Goal: Contribute content: Contribute content

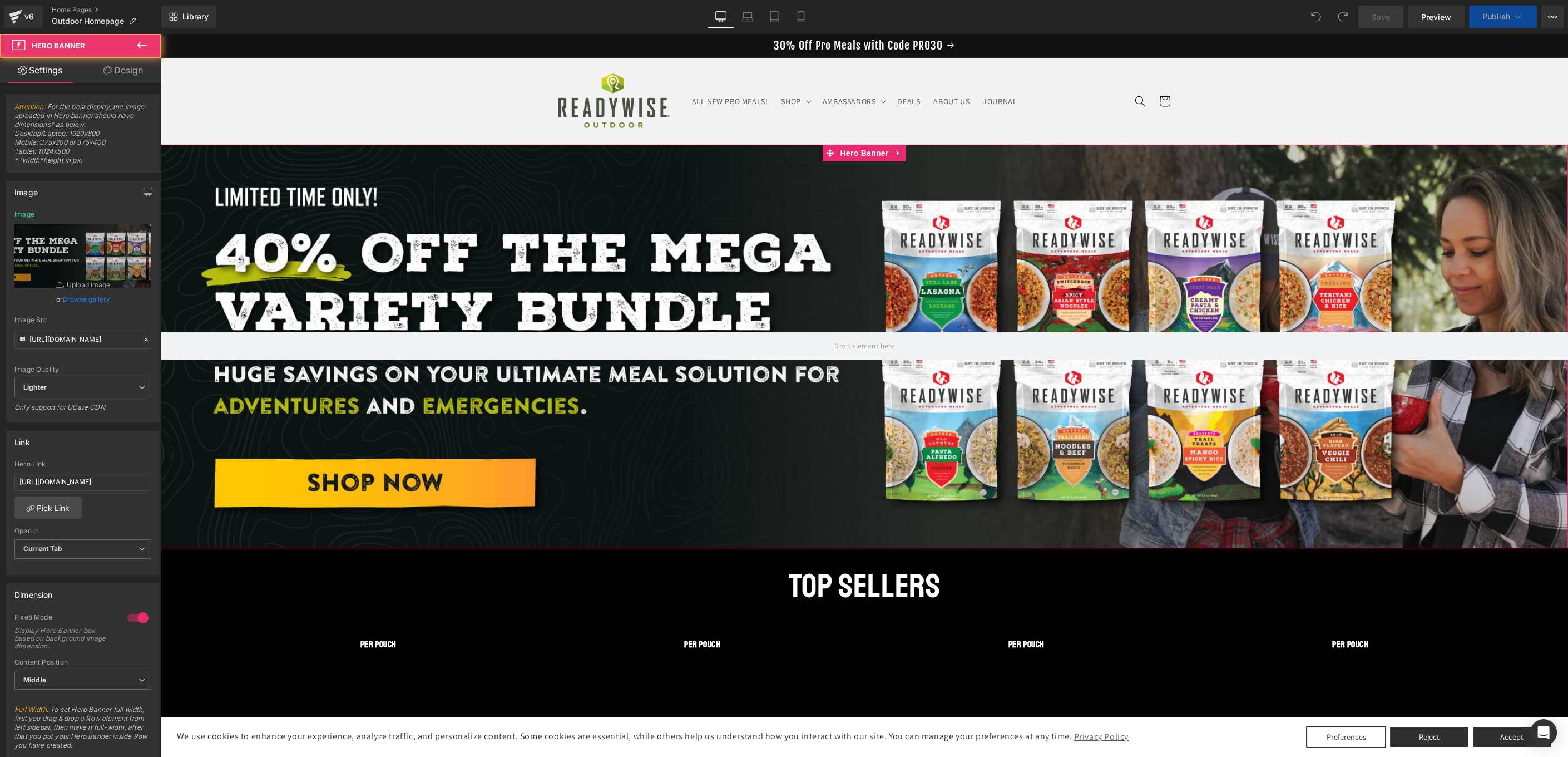
click at [826, 471] on div at bounding box center [864, 346] width 1407 height 403
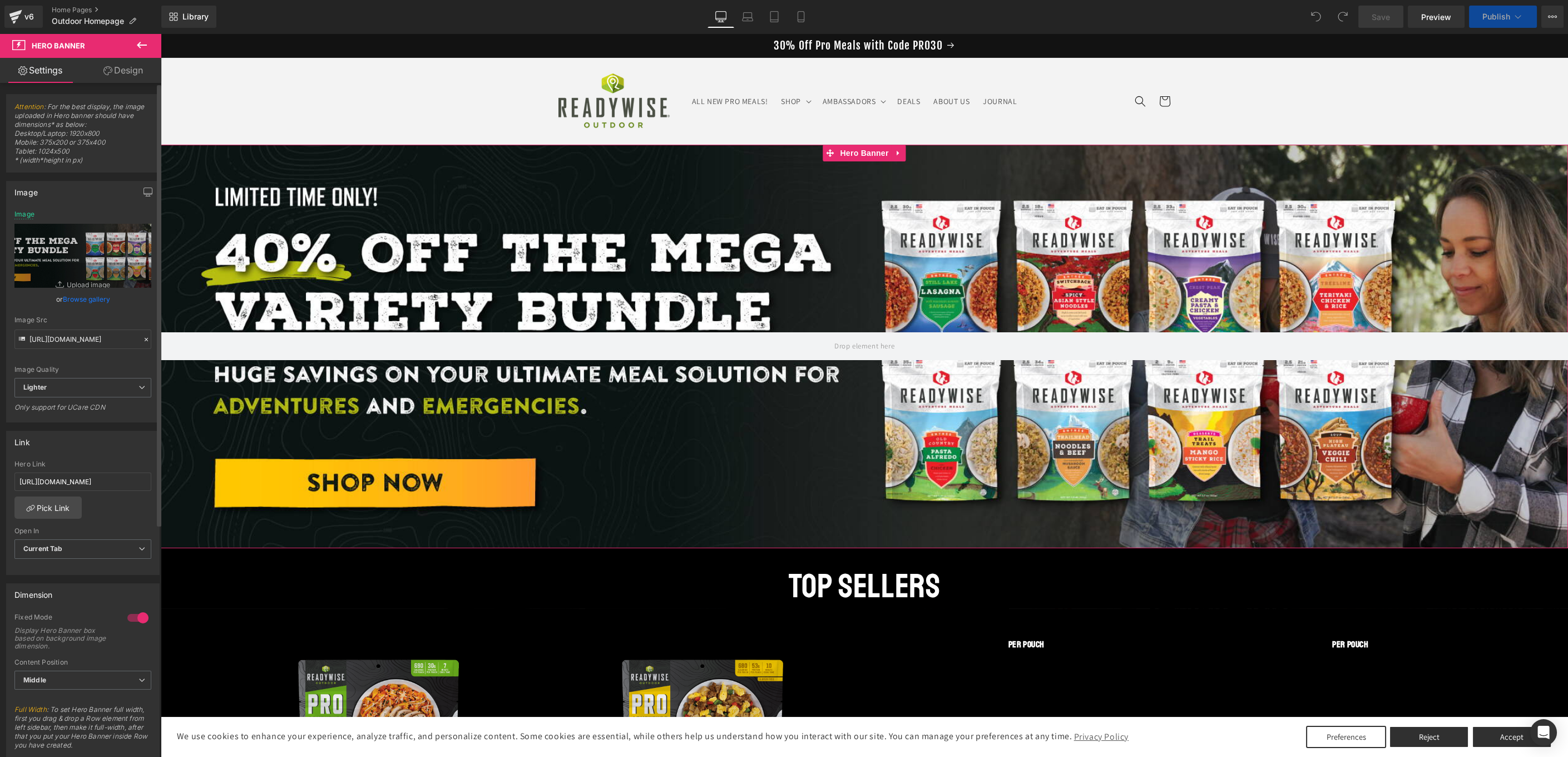
click at [75, 299] on link "Browse gallery" at bounding box center [86, 298] width 47 height 19
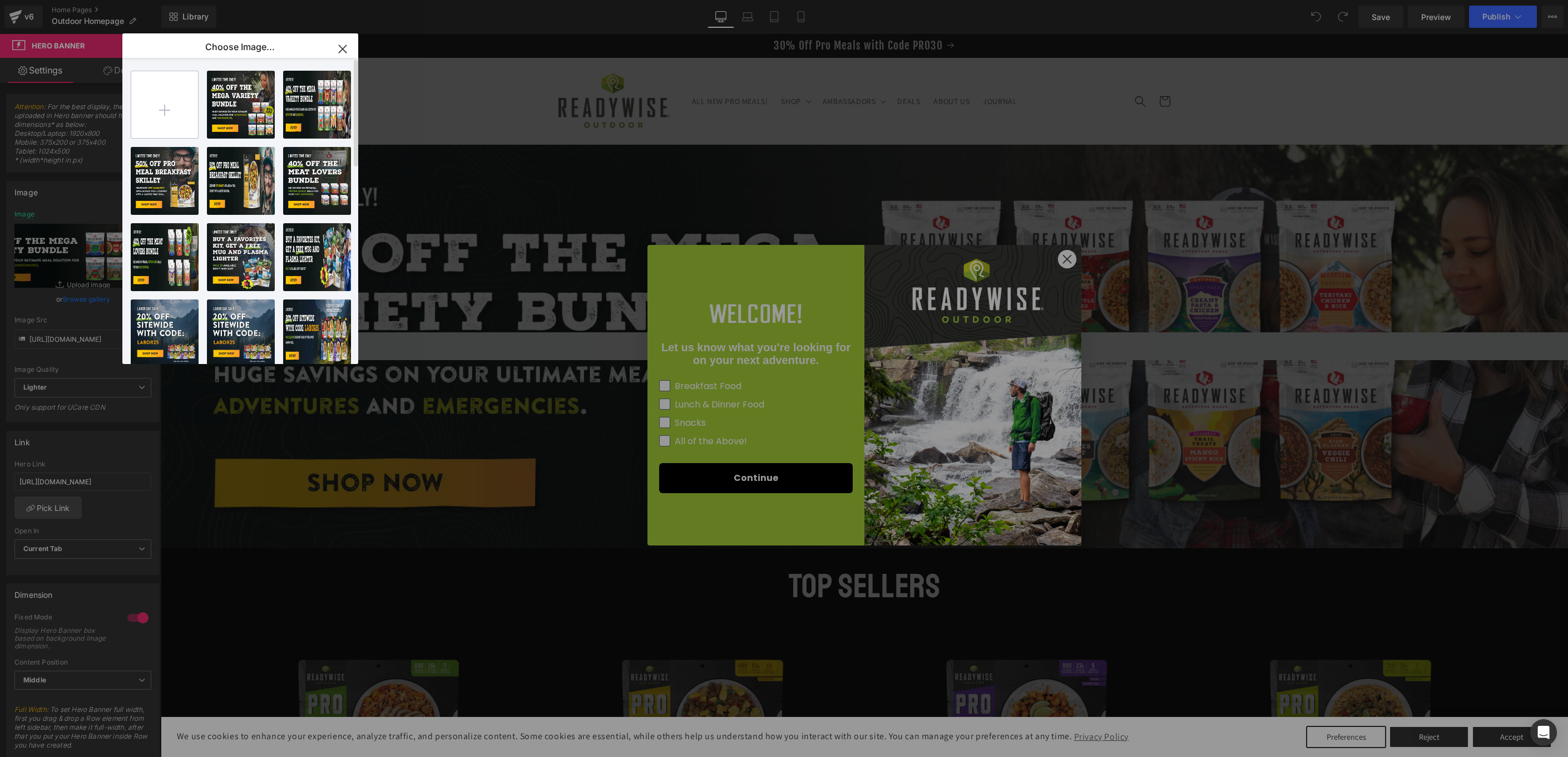
click at [186, 118] on input "file" at bounding box center [164, 104] width 67 height 67
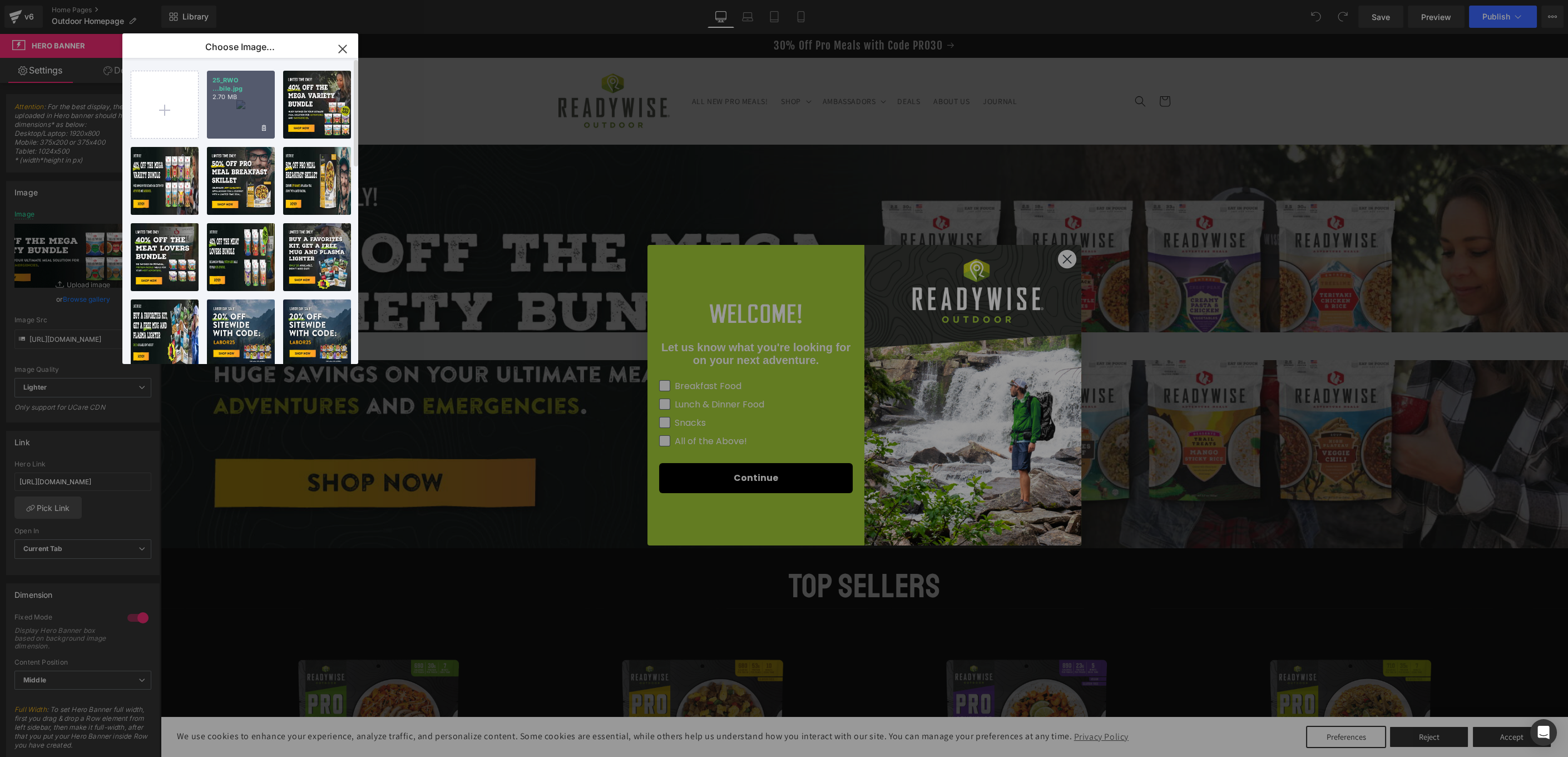
click at [249, 101] on div "25_RWO ...bile.jpg 2.70 MB" at bounding box center [241, 105] width 68 height 68
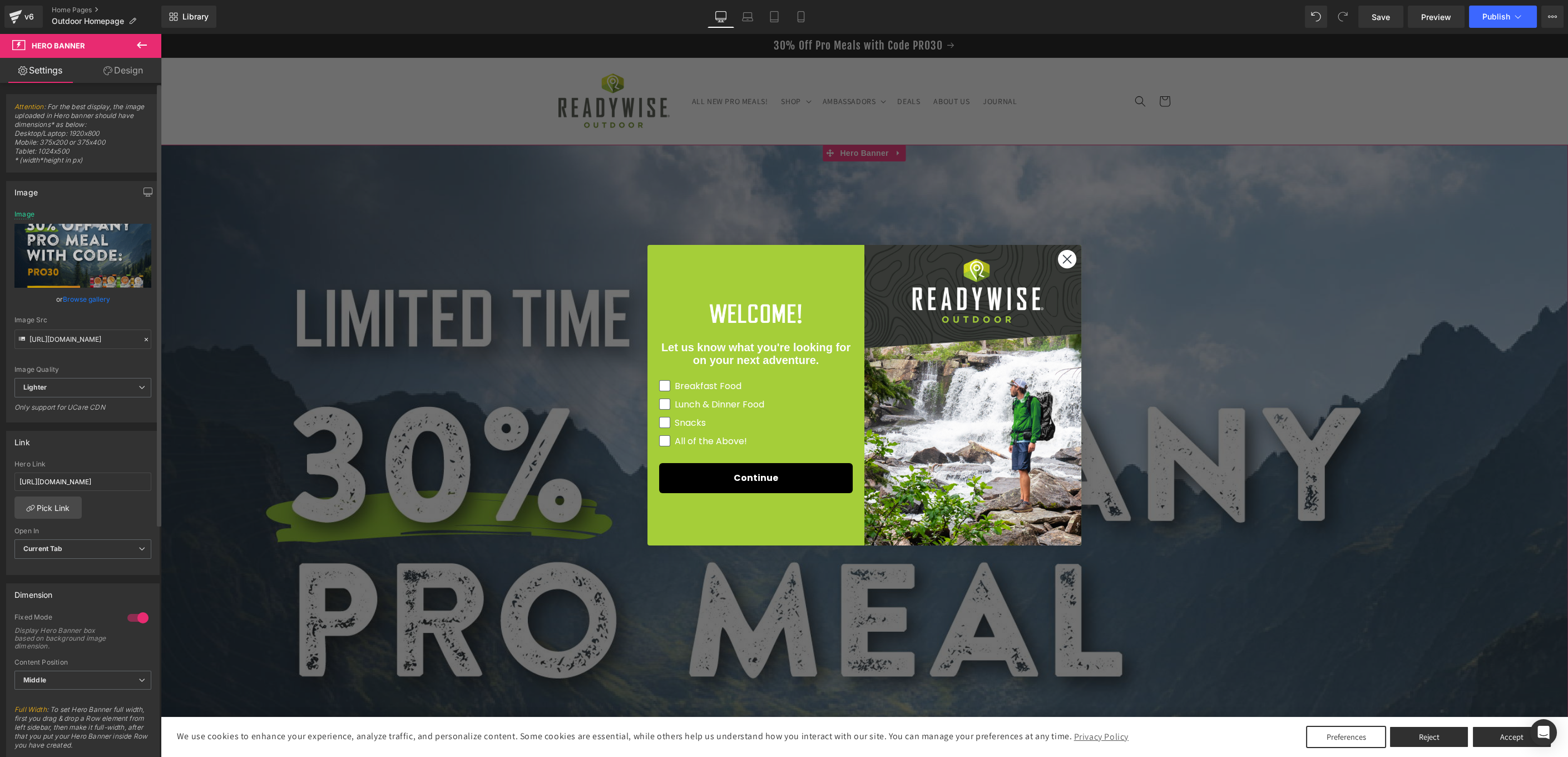
click at [76, 296] on link "Browse gallery" at bounding box center [86, 298] width 47 height 19
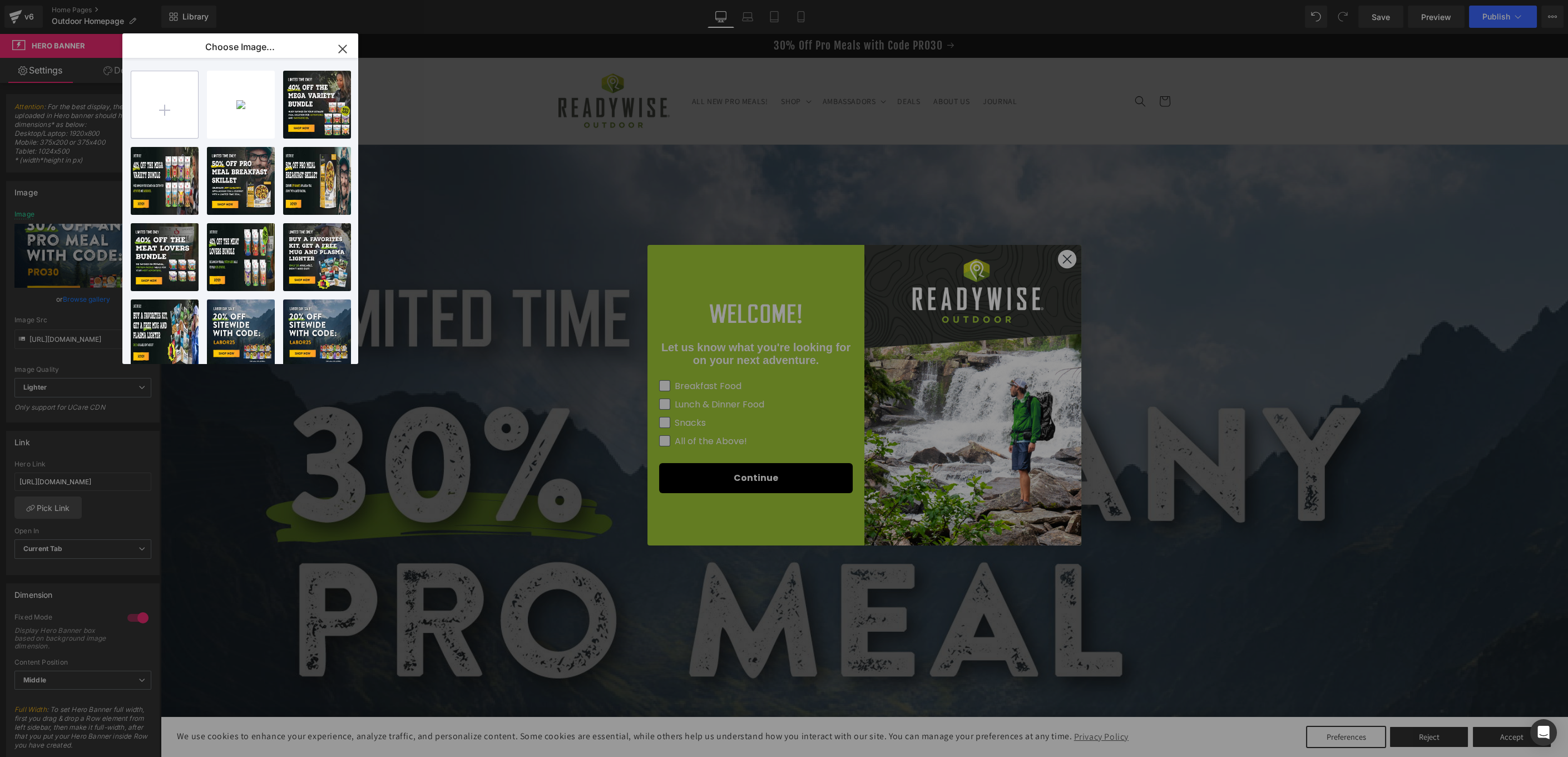
click at [190, 101] on input "file" at bounding box center [164, 104] width 67 height 67
type input "C:\fakepath\25_RWO Pro Meals-30off_PRO30_banner_Desktop.jpg"
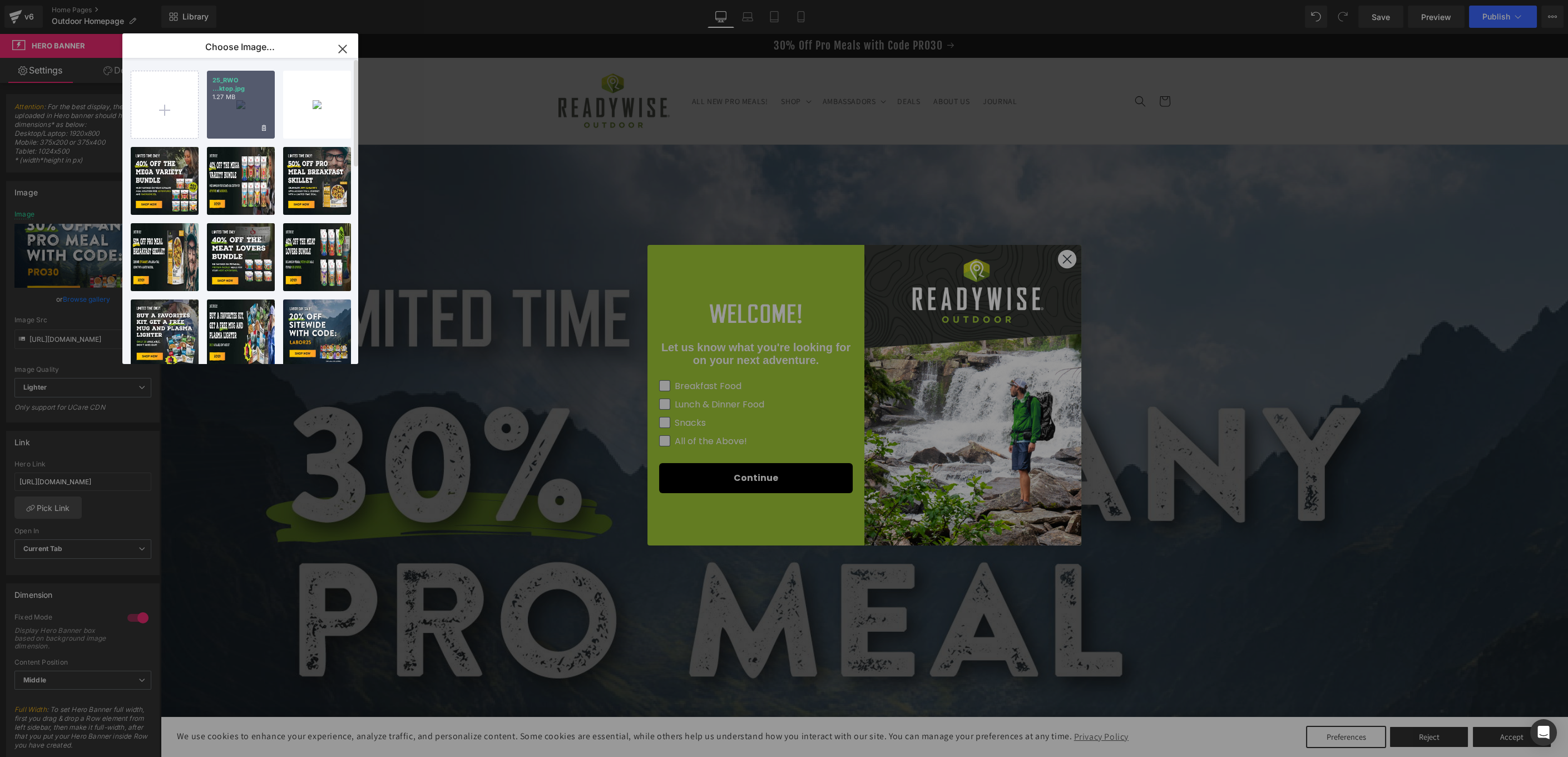
click at [233, 112] on div "25_RWO ...ktop.jpg 1.27 MB" at bounding box center [241, 105] width 68 height 68
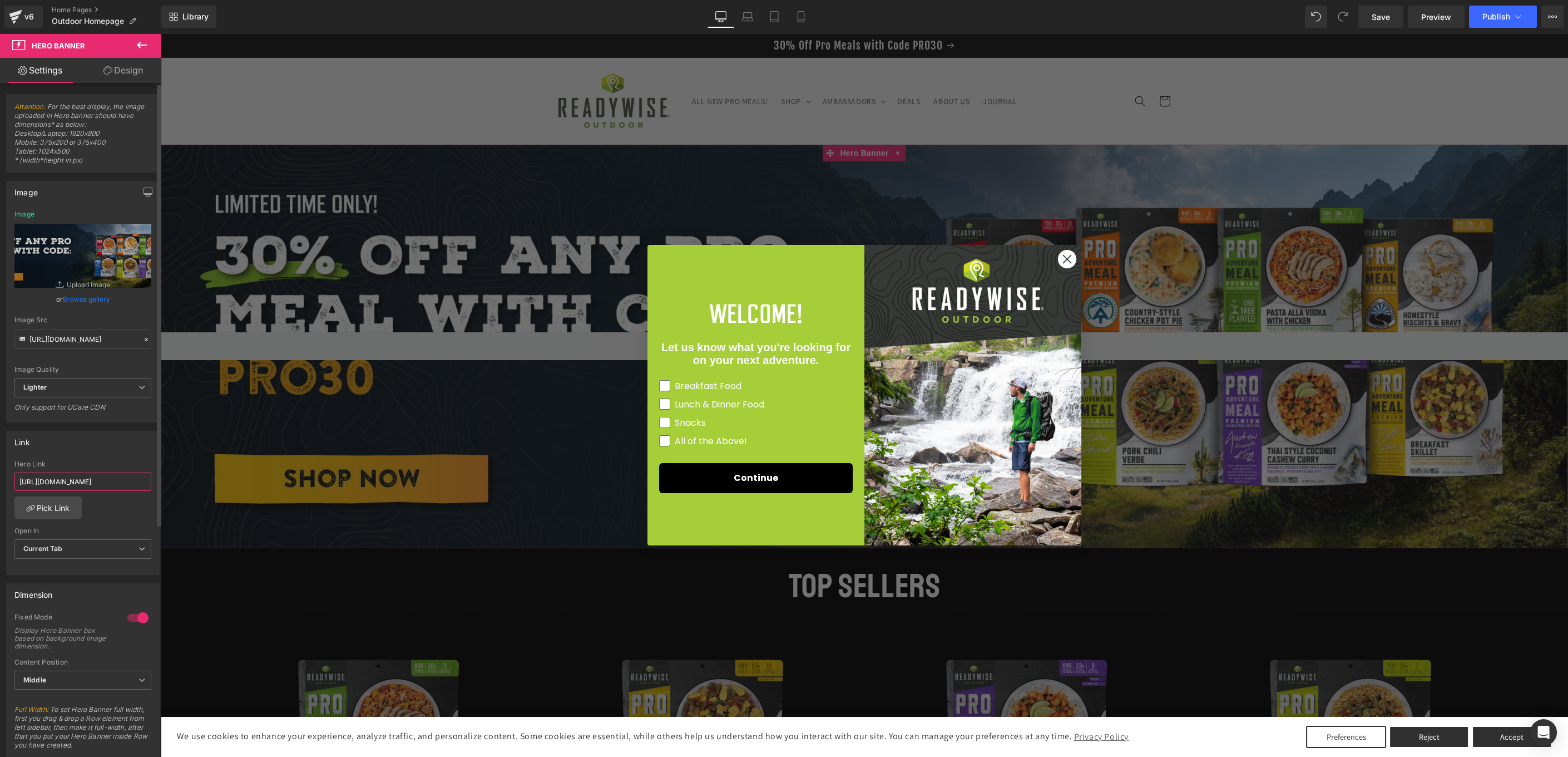
click at [82, 480] on input "[URL][DOMAIN_NAME]" at bounding box center [83, 482] width 137 height 19
paste input "Save 30% on your next Pro Meal order with code PRO30. Stock up while this deal …"
type input "Save 30% on your next Pro Meal order with code PRO30. Stock up while this deal …"
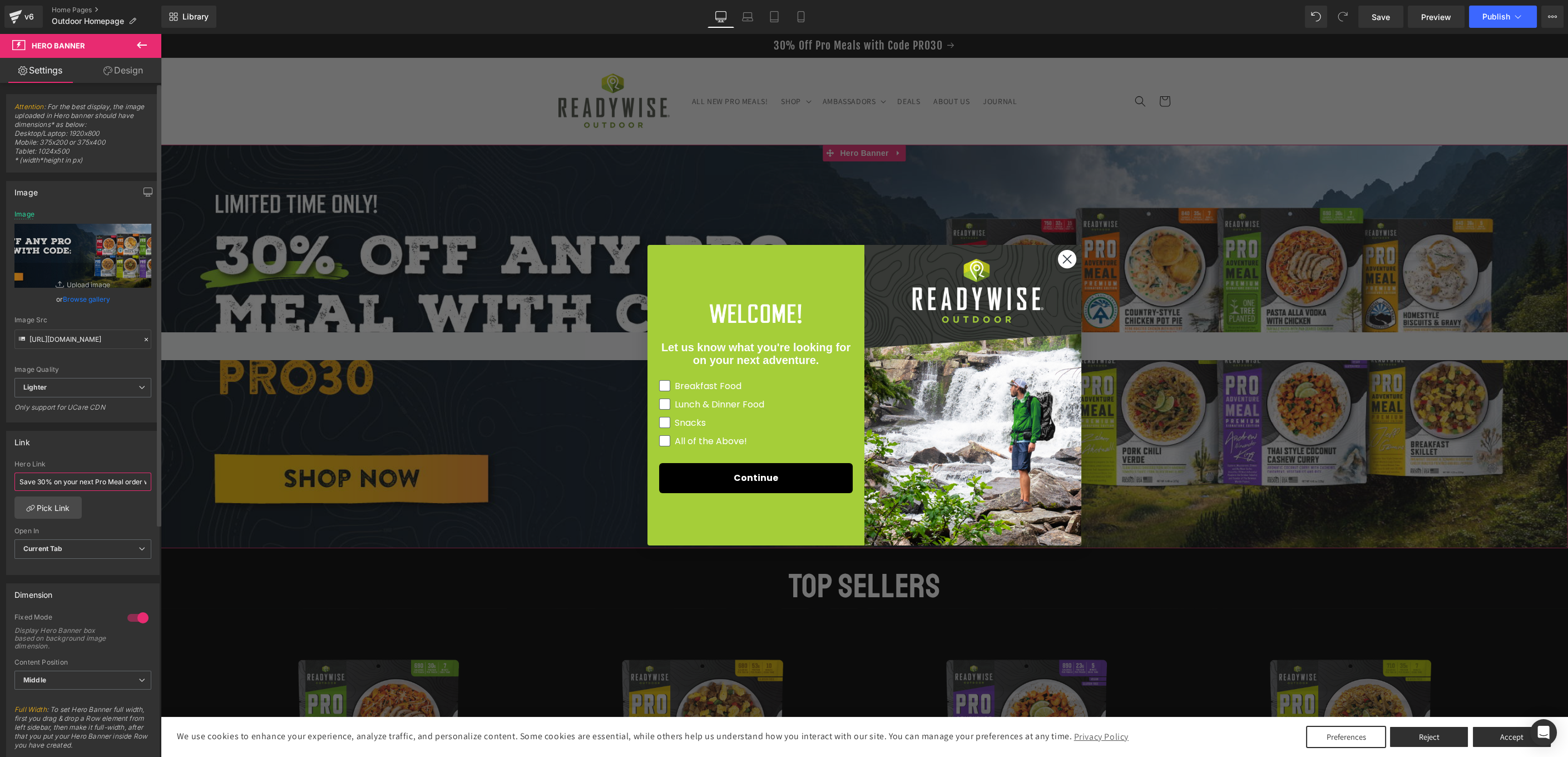
scroll to position [0, 151]
click at [82, 480] on input "Save 30% on your next Pro Meal order with code PRO30. Stock up while this deal …" at bounding box center [83, 482] width 137 height 19
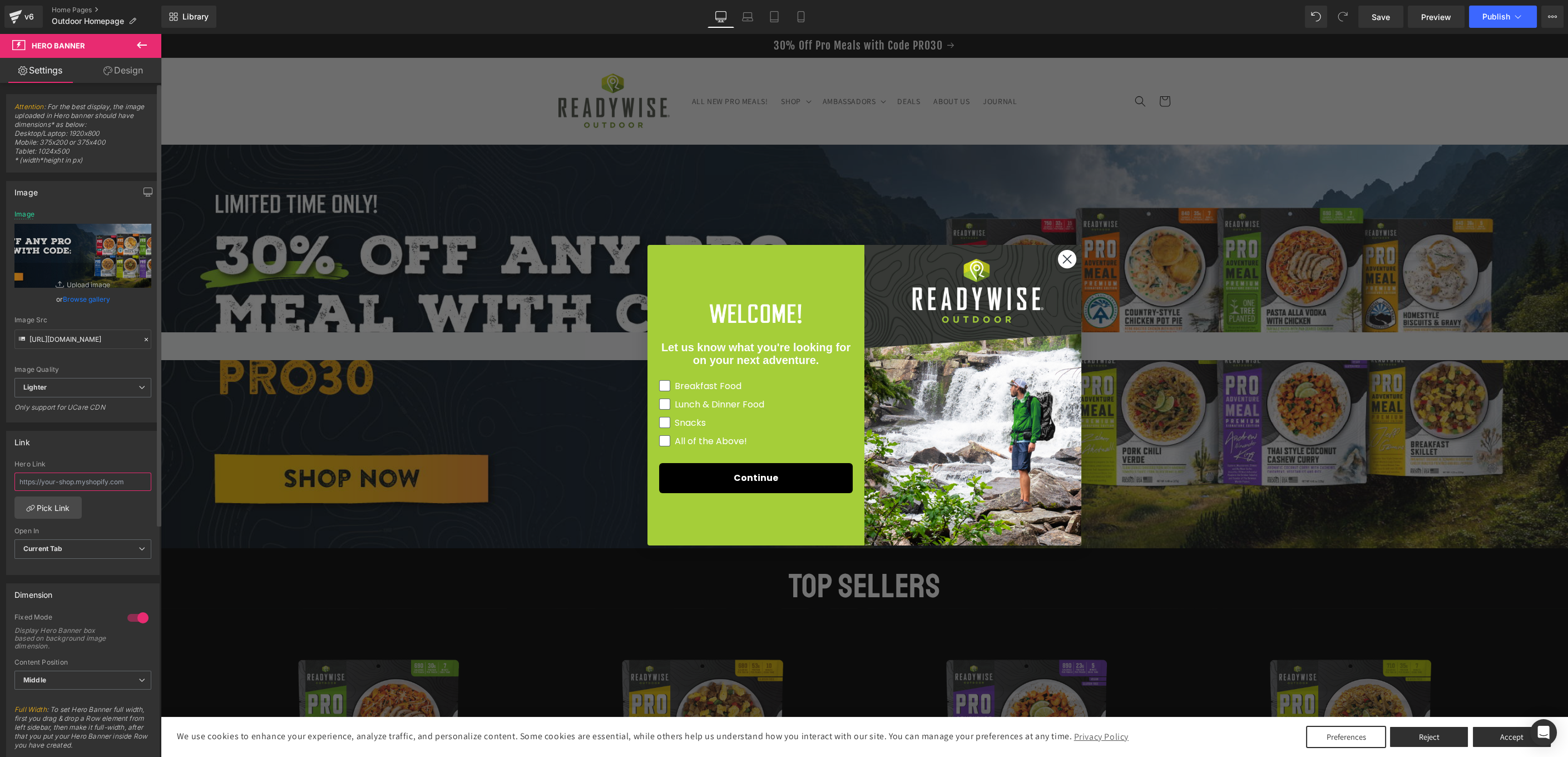
scroll to position [0, 0]
paste input "[URL][DOMAIN_NAME]"
type input "[URL][DOMAIN_NAME]"
click at [750, 15] on icon at bounding box center [747, 16] width 11 height 11
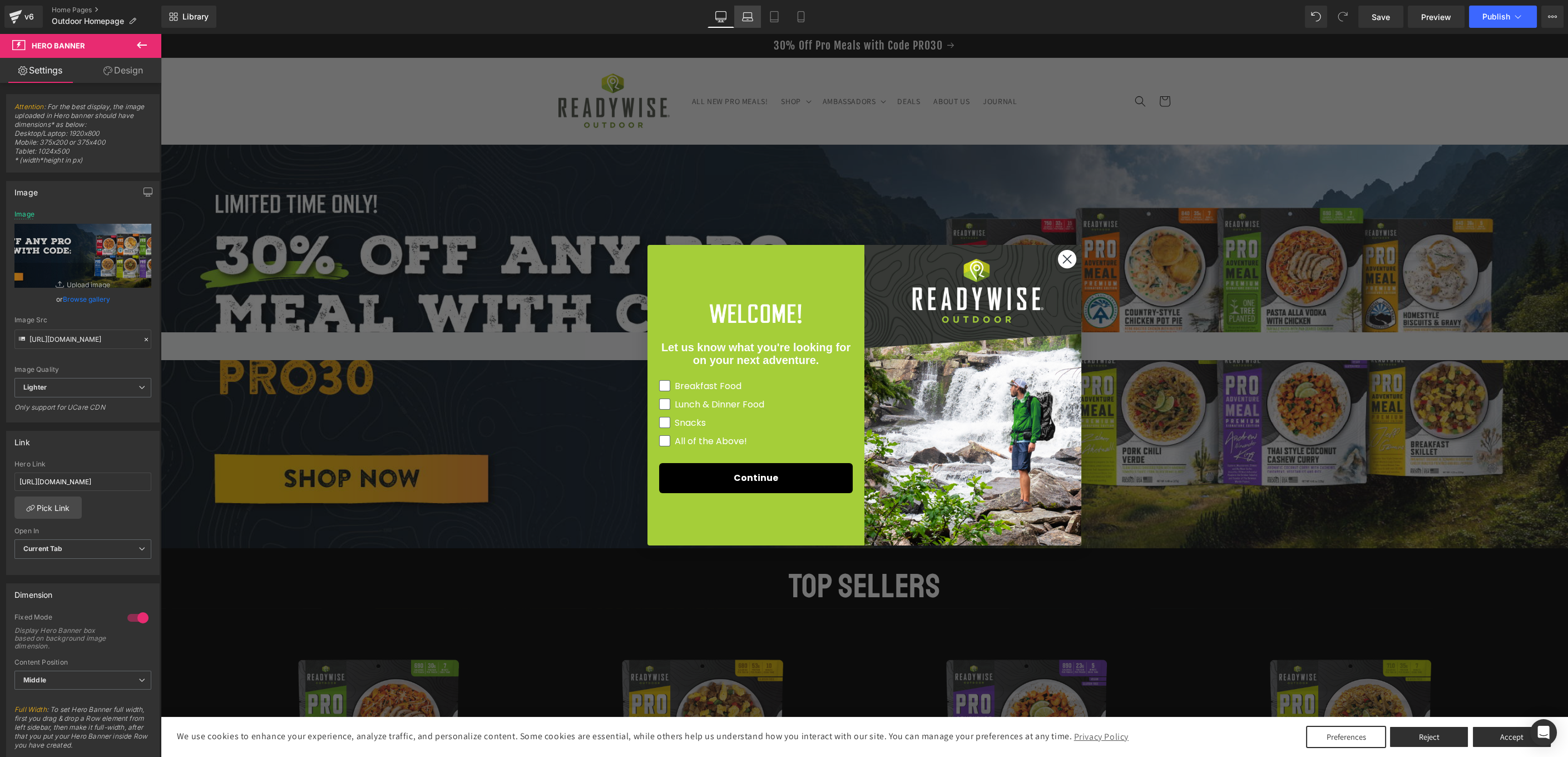
scroll to position [0, 0]
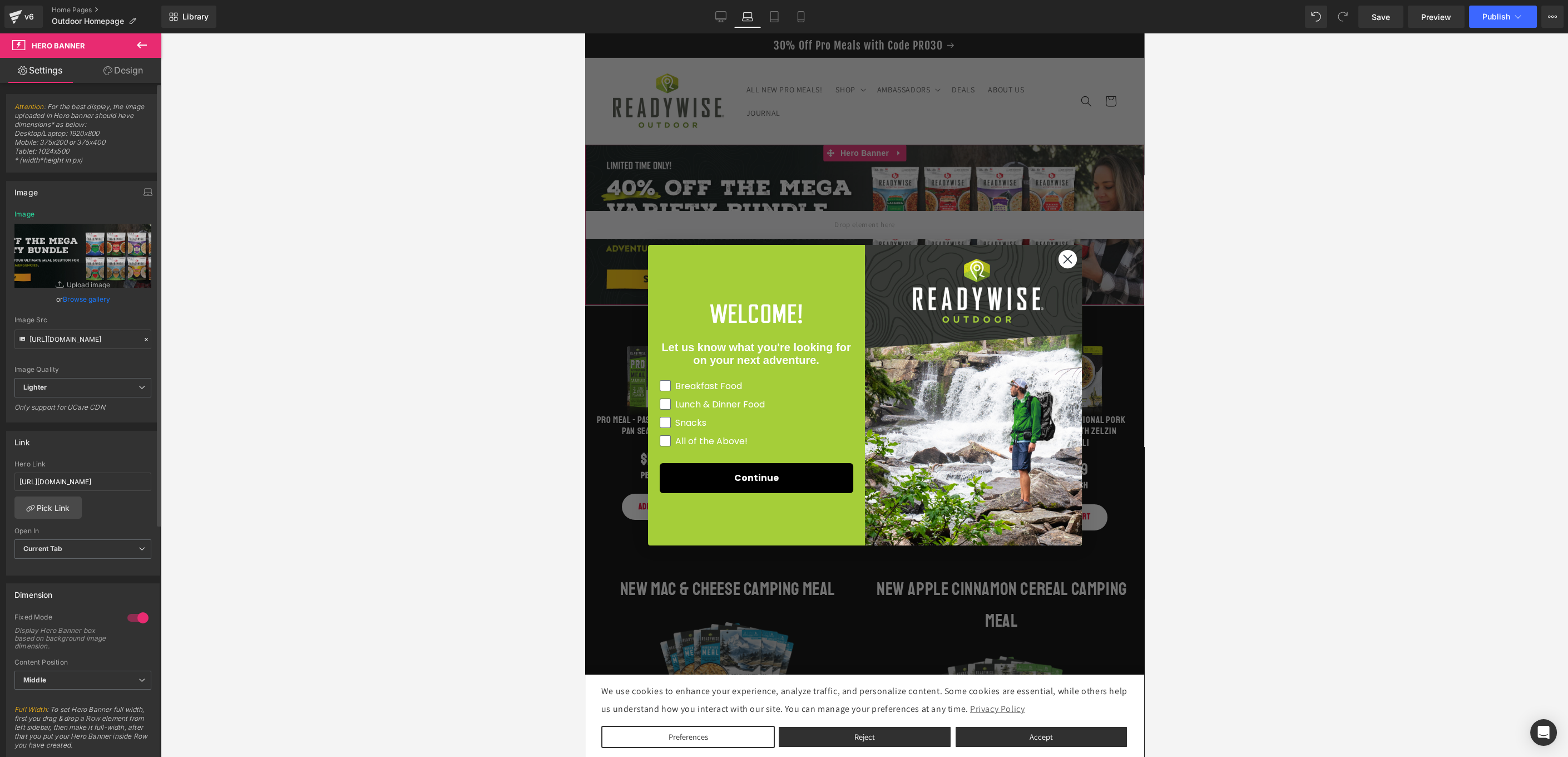
click at [84, 299] on link "Browse gallery" at bounding box center [86, 298] width 47 height 19
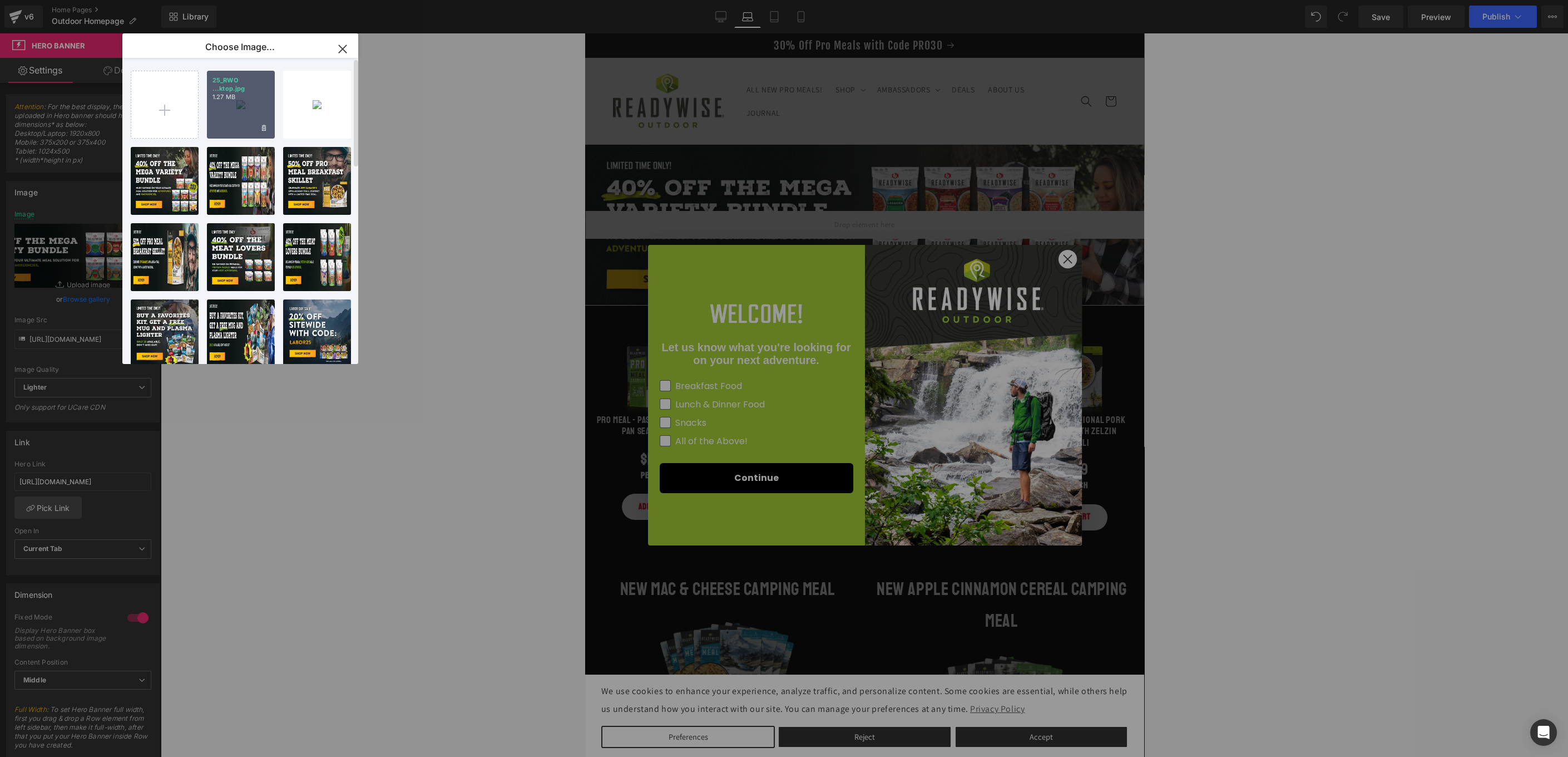
click at [231, 106] on div "25_RWO ...ktop.jpg 1.27 MB" at bounding box center [241, 105] width 68 height 68
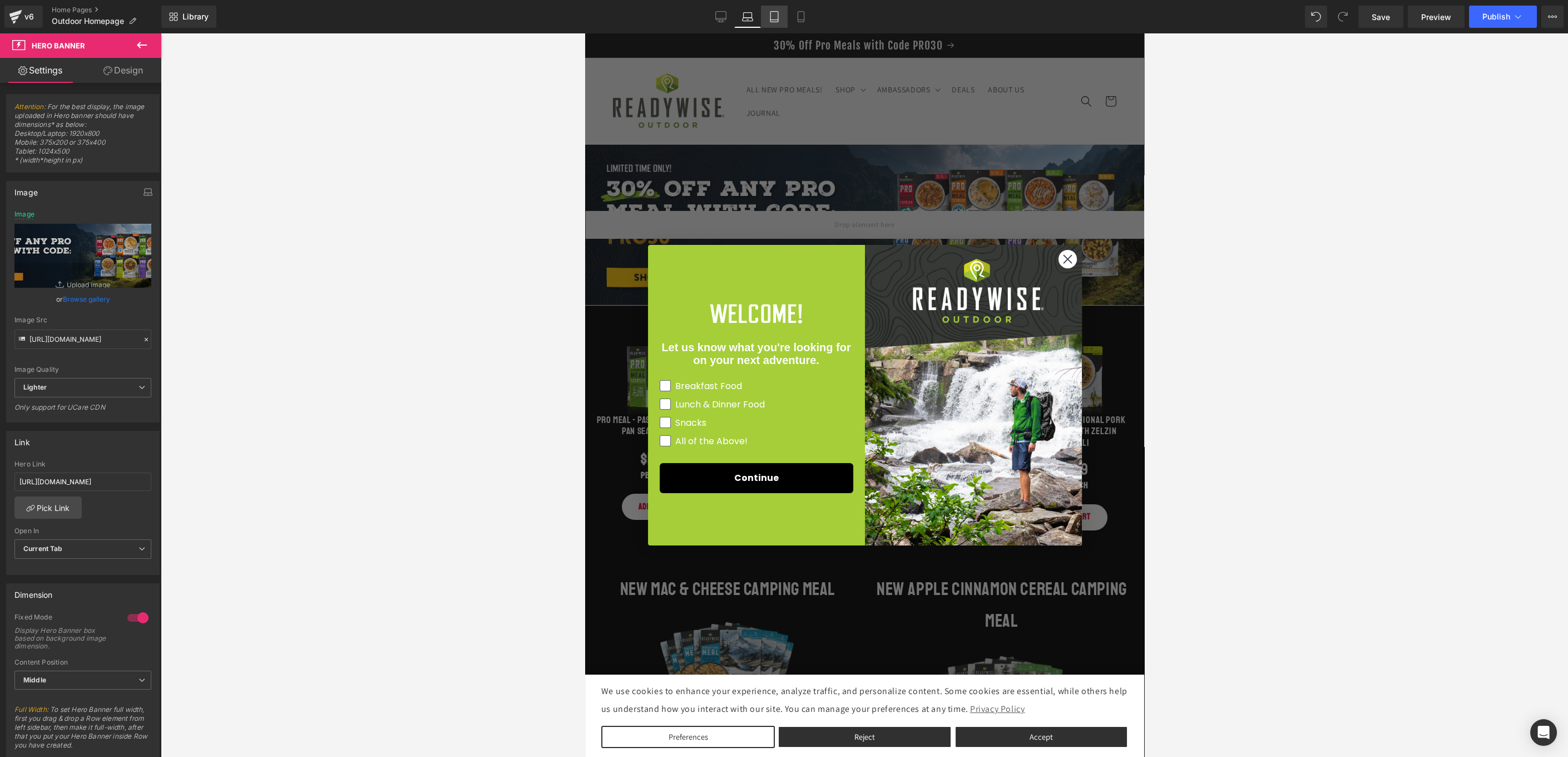
click at [771, 14] on icon at bounding box center [774, 16] width 11 height 11
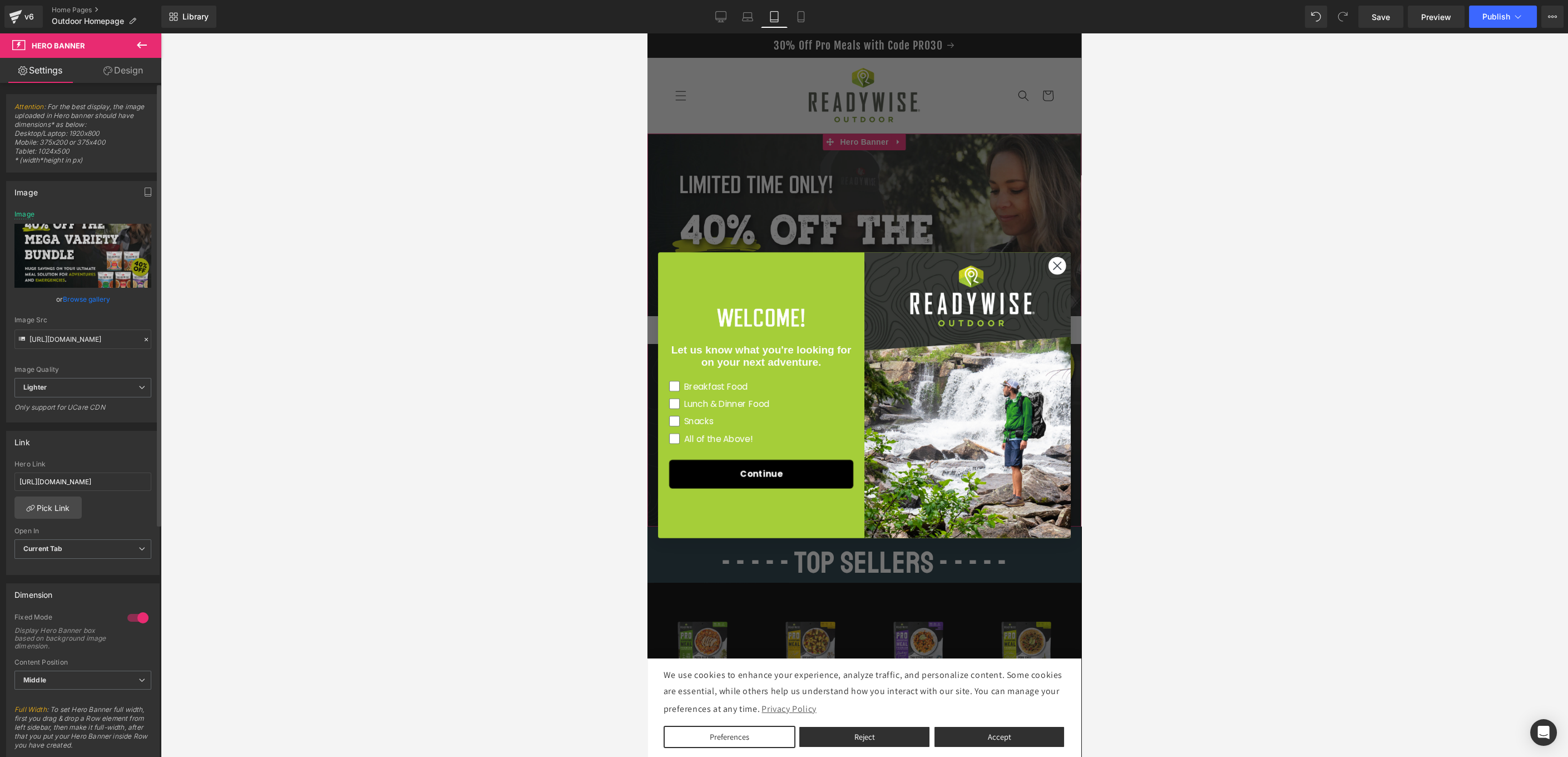
click at [78, 300] on link "Browse gallery" at bounding box center [86, 298] width 47 height 19
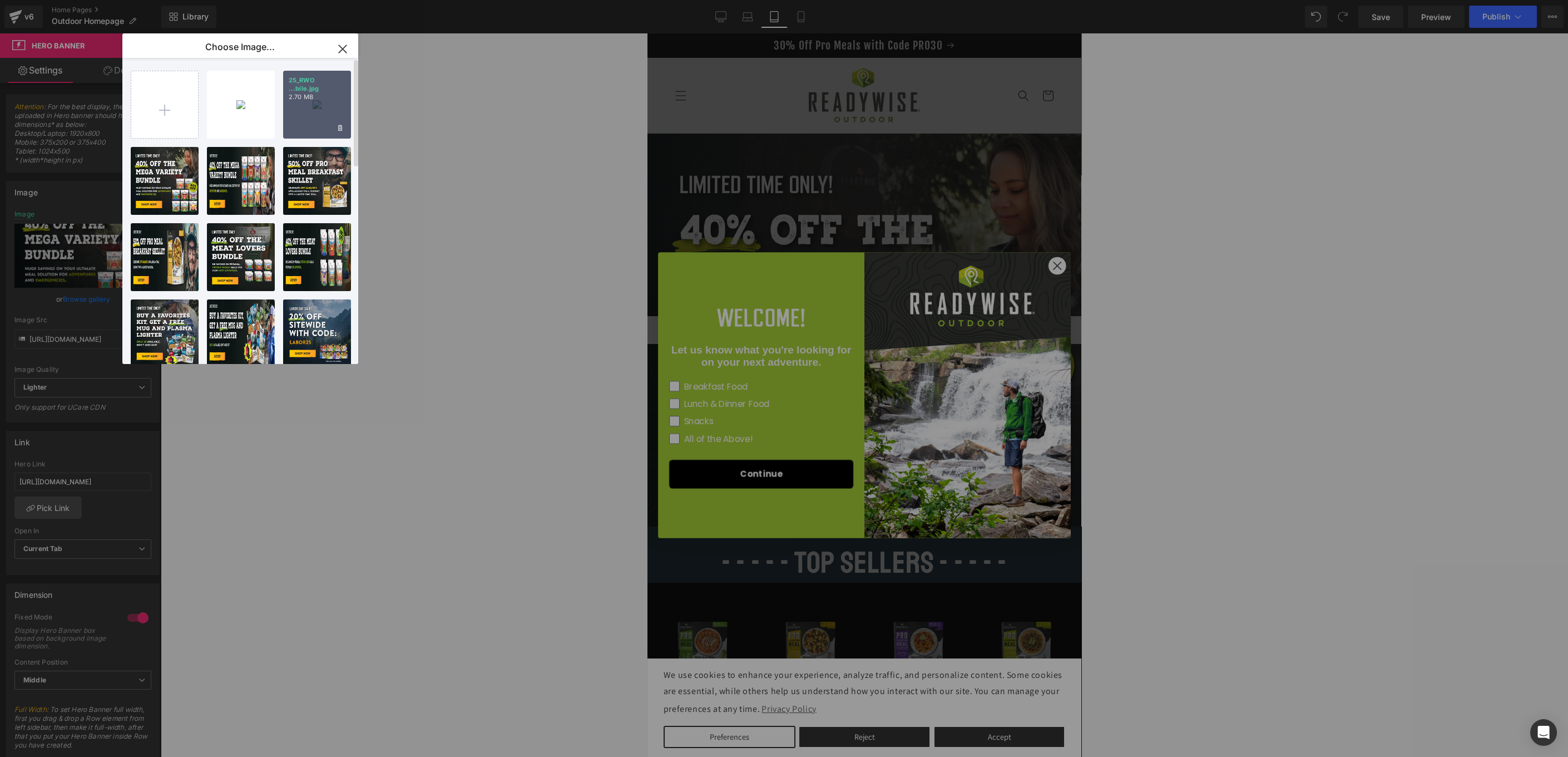
click at [296, 112] on div "25_RWO ...bile.jpg 2.70 MB" at bounding box center [317, 105] width 68 height 68
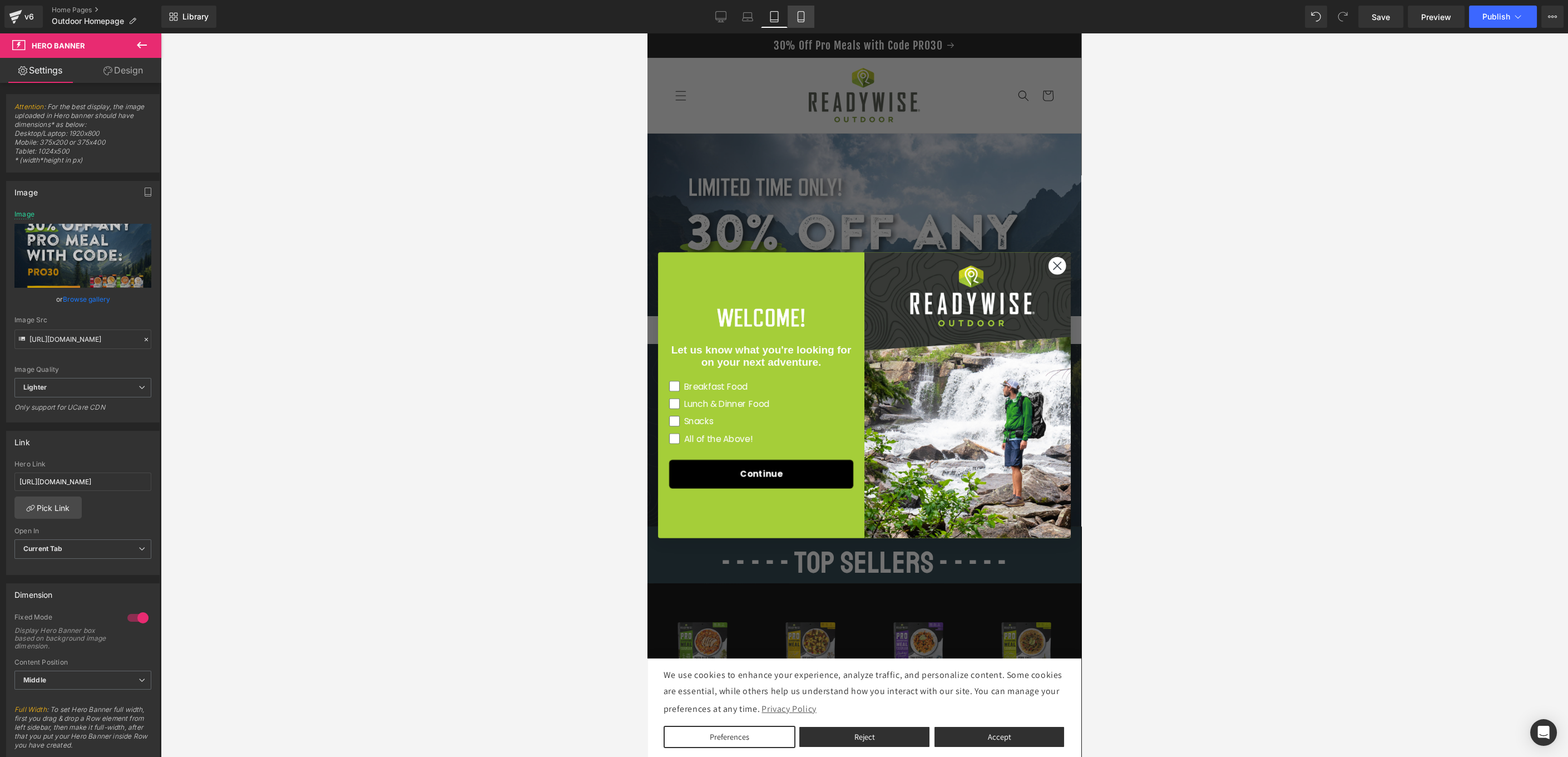
click at [803, 19] on icon at bounding box center [801, 16] width 11 height 11
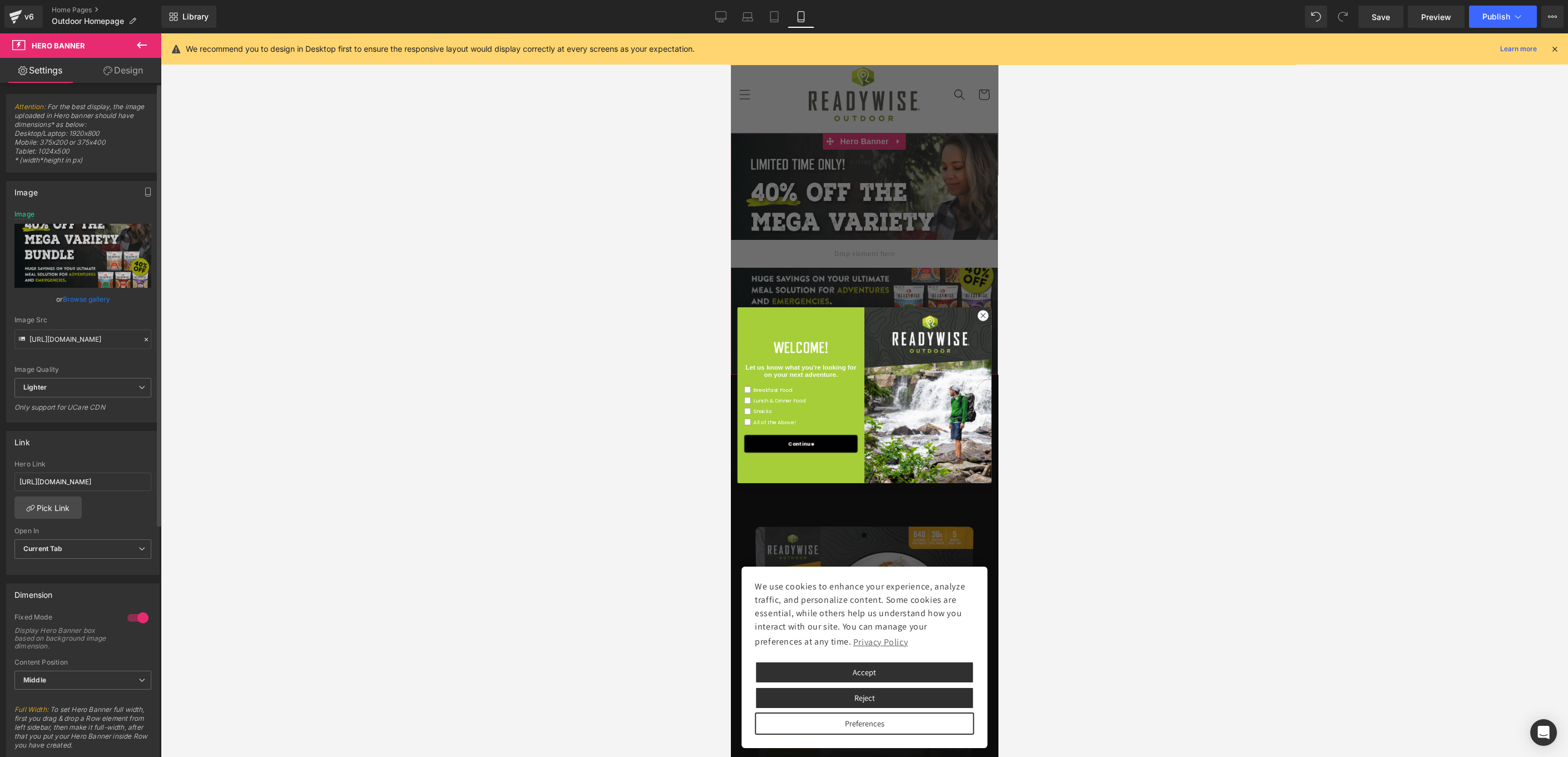
click at [102, 300] on link "Browse gallery" at bounding box center [86, 298] width 47 height 19
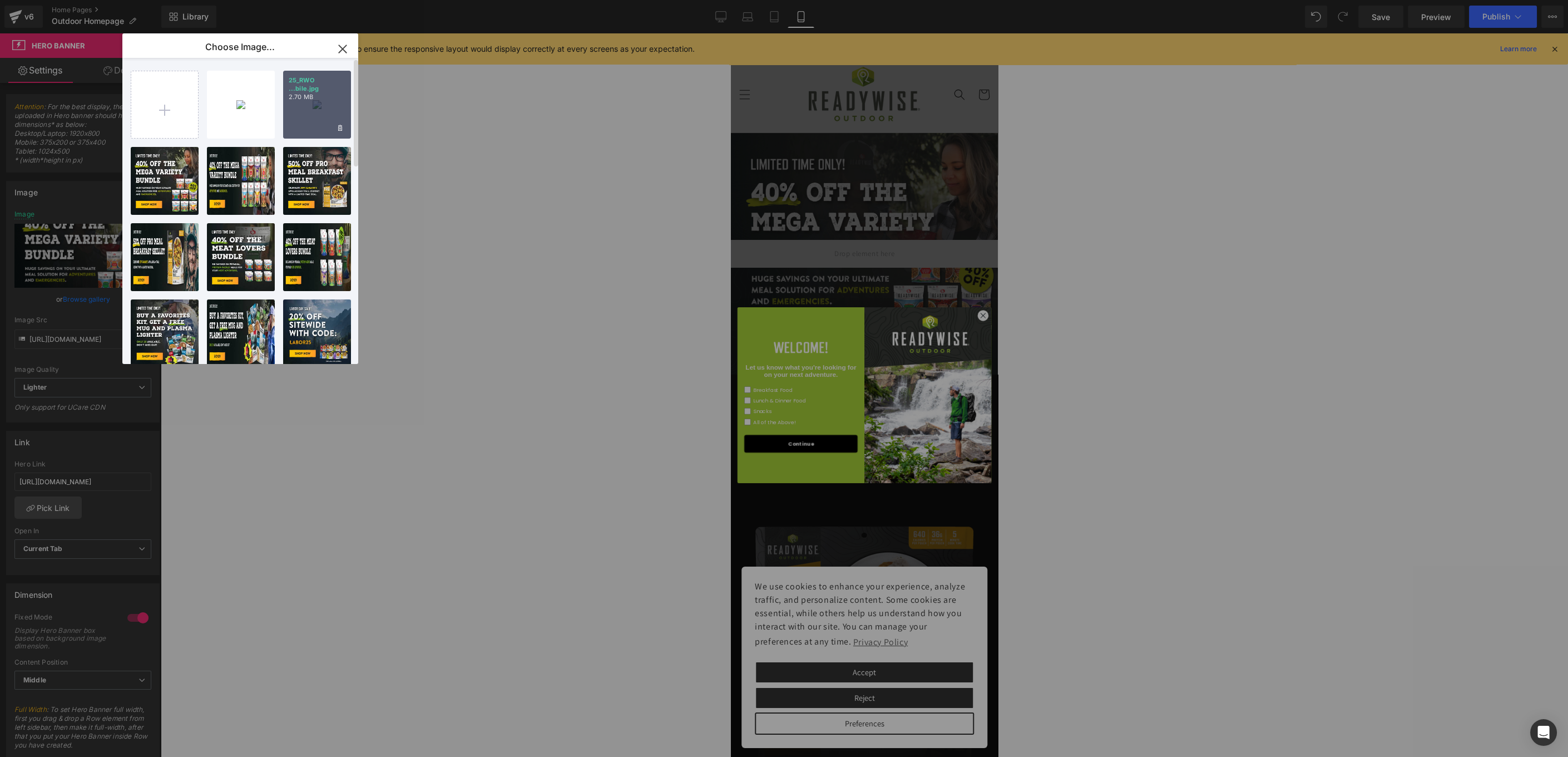
click at [312, 108] on div "25_RWO ...bile.jpg 2.70 MB" at bounding box center [317, 105] width 68 height 68
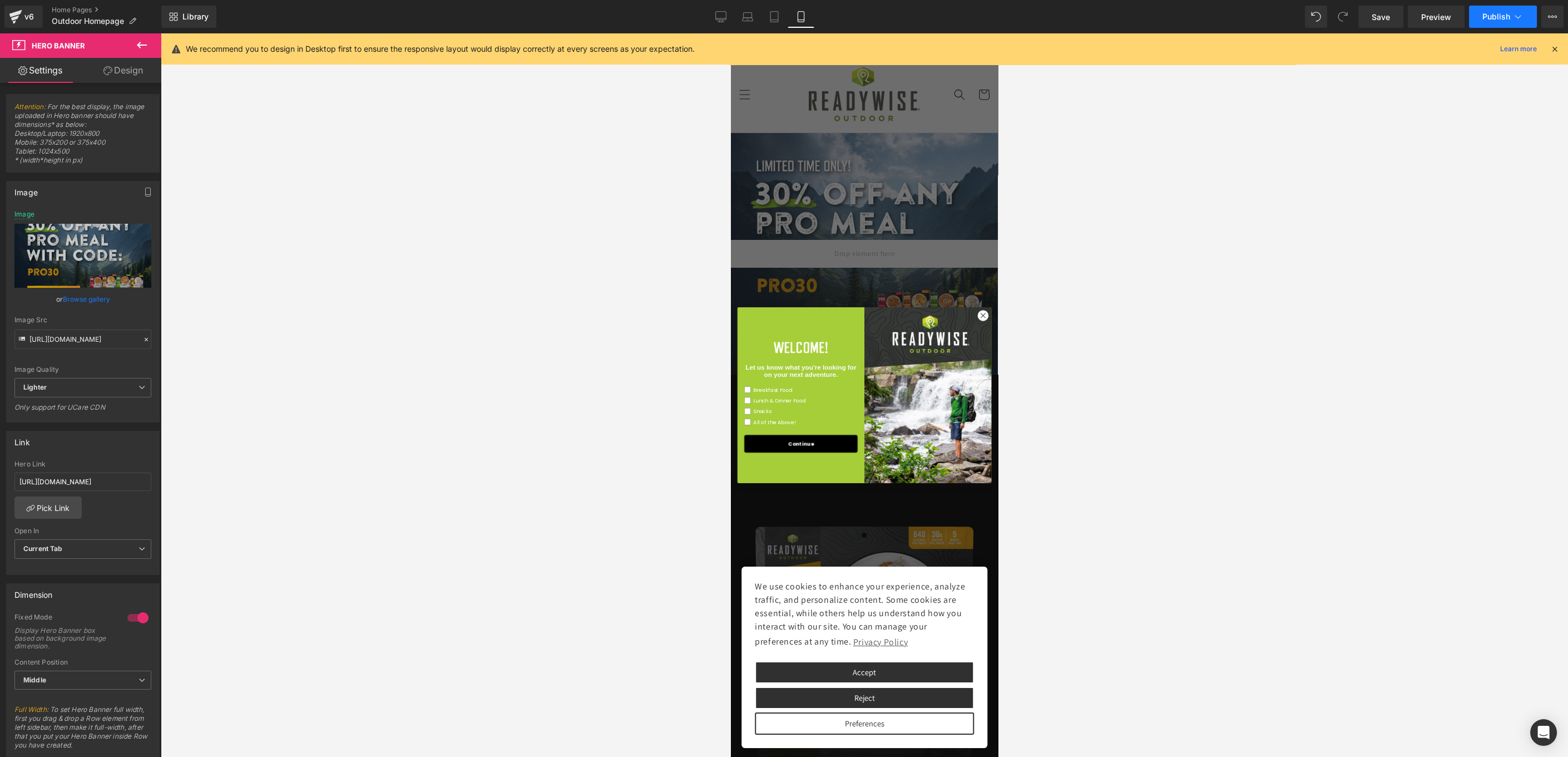
click at [1505, 24] on button "Publish" at bounding box center [1503, 17] width 68 height 22
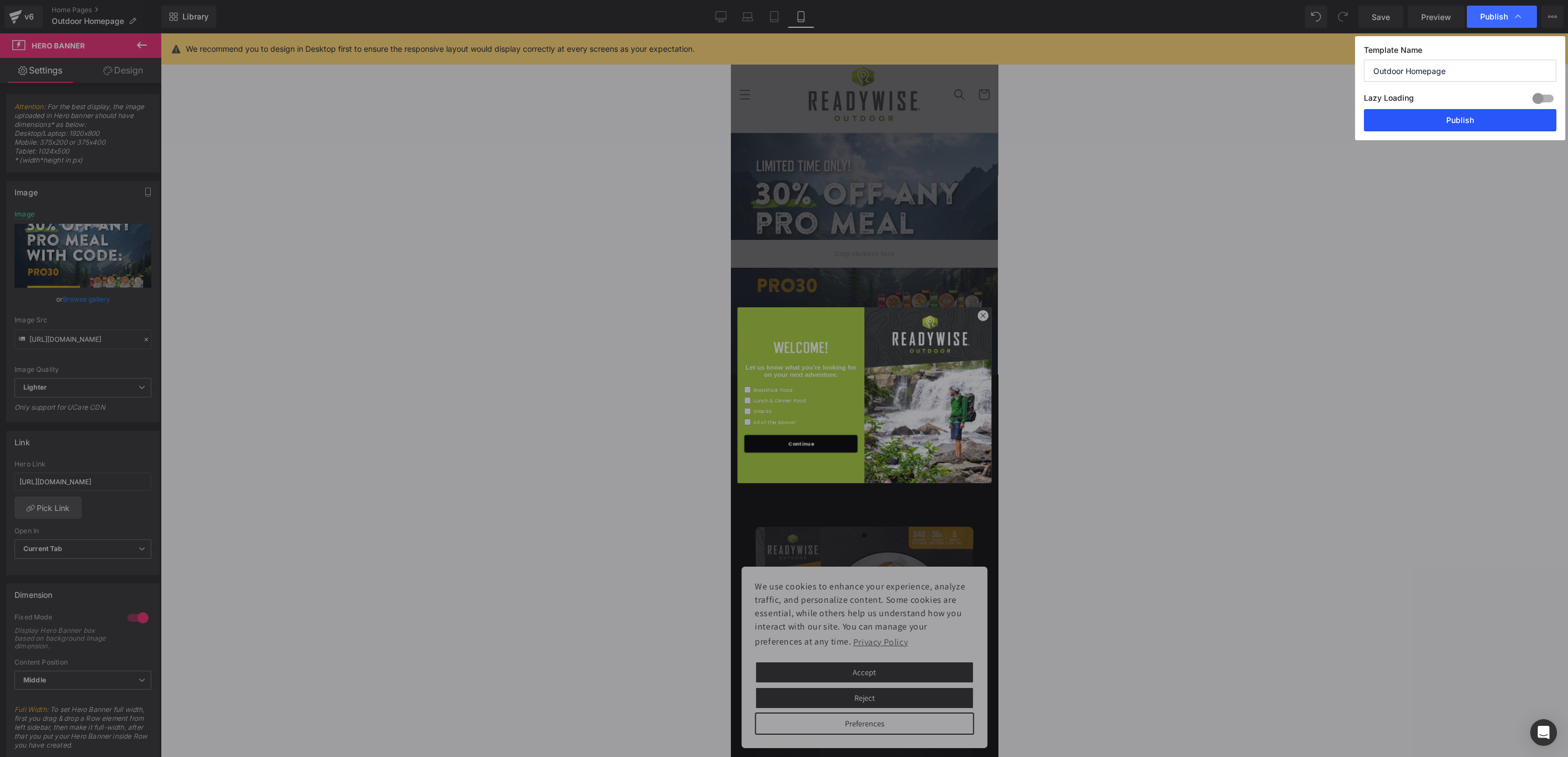
click at [1463, 120] on button "Publish" at bounding box center [1461, 120] width 193 height 22
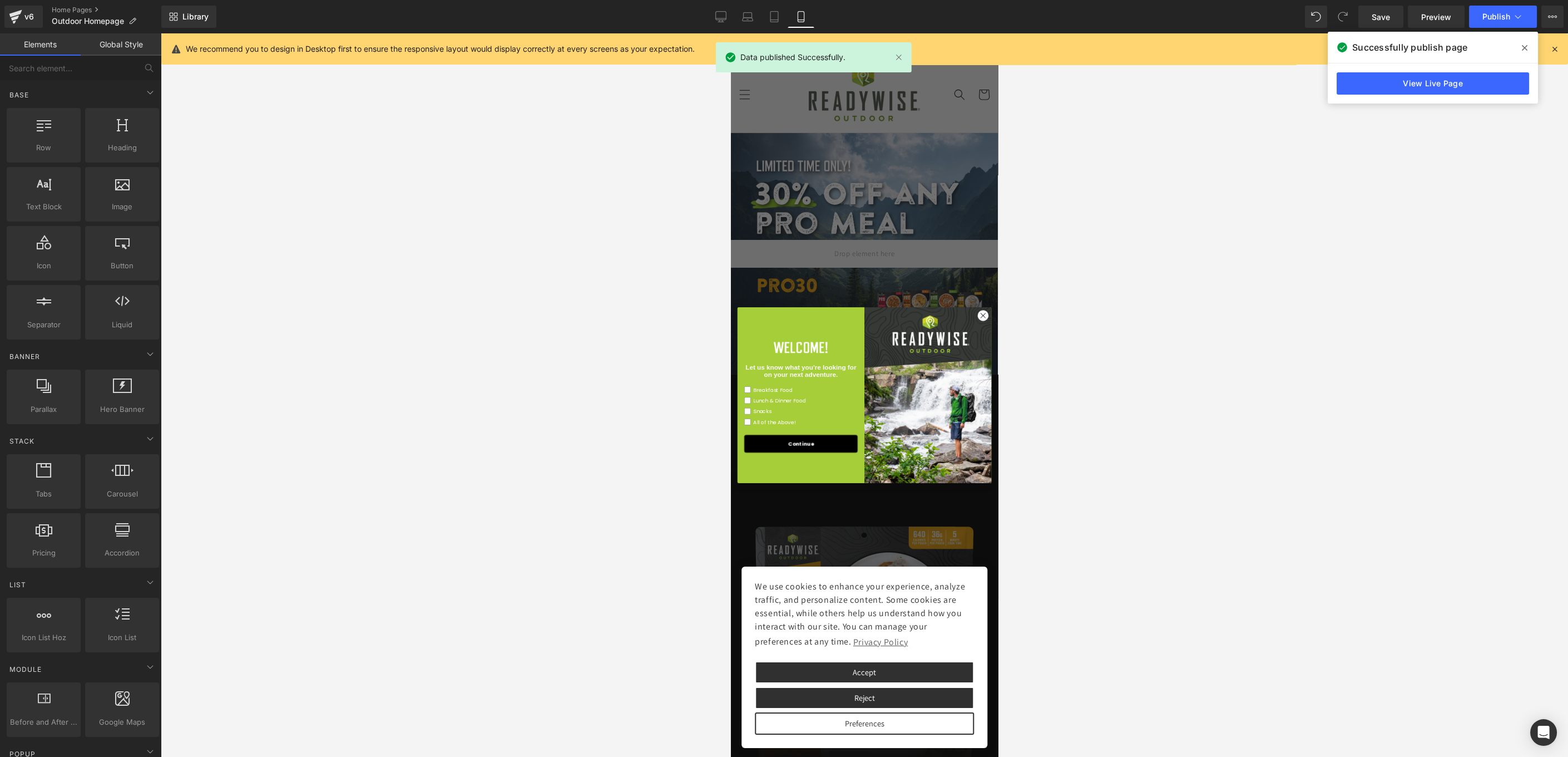
click at [1435, 259] on div at bounding box center [864, 395] width 1407 height 723
click at [23, 12] on div "v6" at bounding box center [29, 16] width 14 height 14
